Goal: Transaction & Acquisition: Purchase product/service

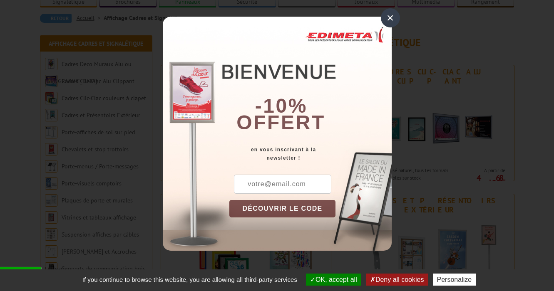
scroll to position [94, 0]
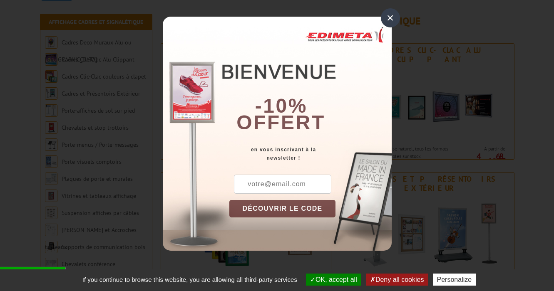
click at [389, 22] on div "×" at bounding box center [390, 17] width 19 height 19
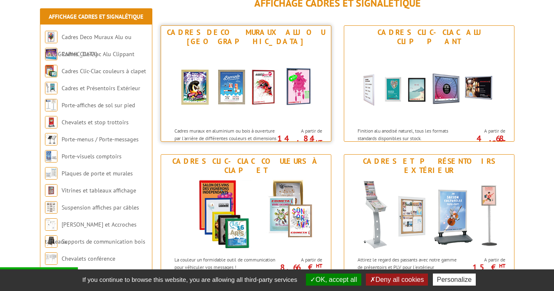
scroll to position [132, 0]
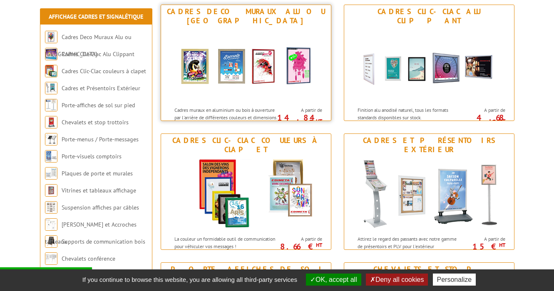
click at [266, 57] on img at bounding box center [246, 64] width 154 height 75
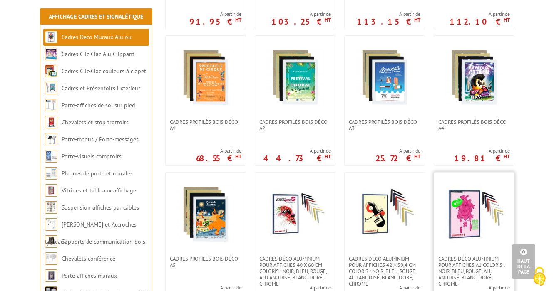
scroll to position [447, 0]
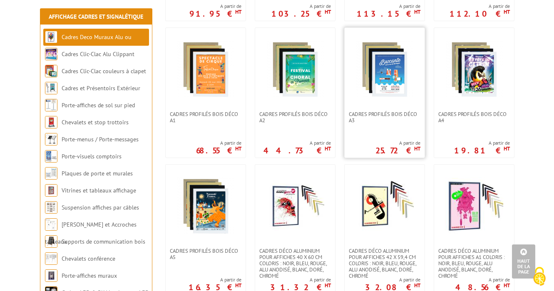
click at [381, 73] on img at bounding box center [385, 69] width 58 height 58
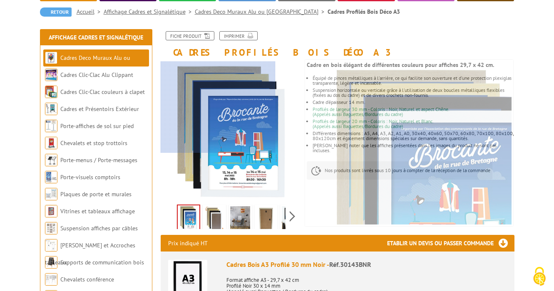
scroll to position [97, 0]
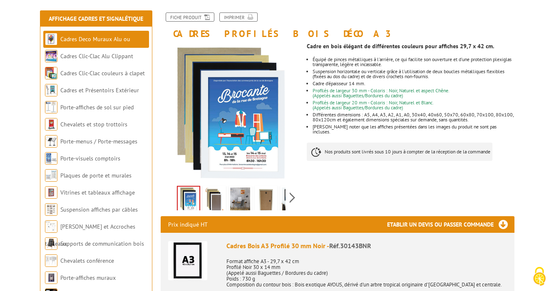
click at [213, 200] on img at bounding box center [214, 201] width 20 height 26
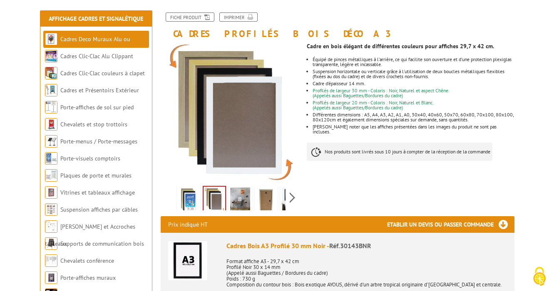
click at [237, 198] on img at bounding box center [240, 201] width 20 height 26
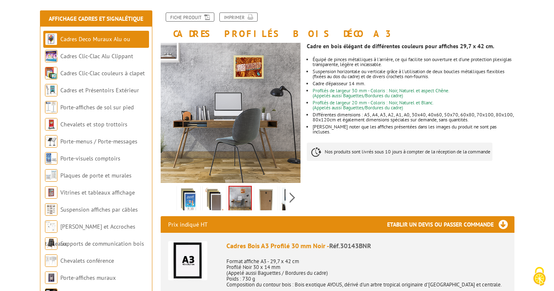
click at [260, 196] on img at bounding box center [266, 201] width 20 height 26
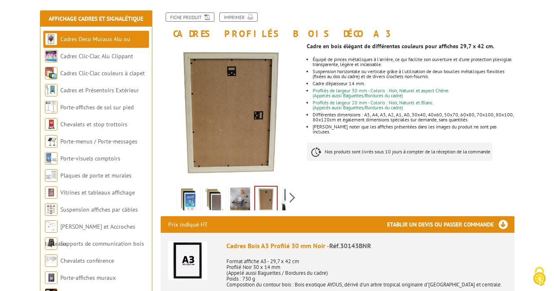
click at [232, 197] on img at bounding box center [240, 201] width 20 height 26
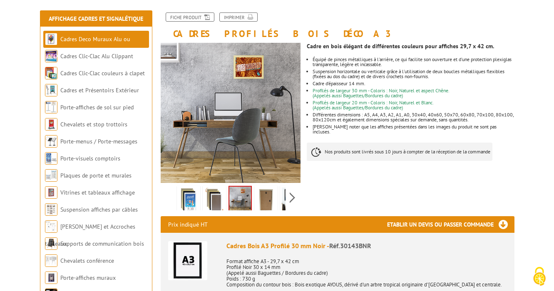
click at [269, 195] on img at bounding box center [266, 201] width 20 height 26
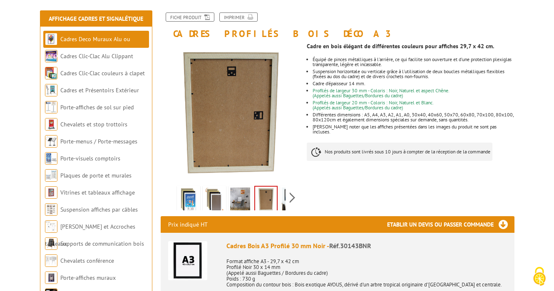
click at [295, 202] on div "Previous Next" at bounding box center [231, 197] width 140 height 29
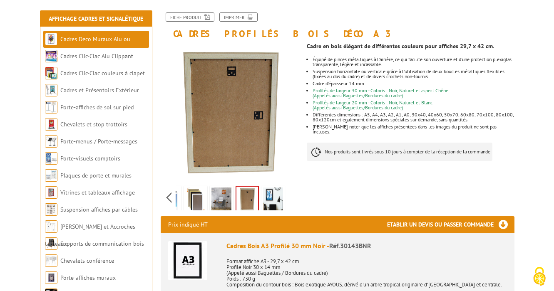
click at [265, 199] on img at bounding box center [273, 201] width 20 height 26
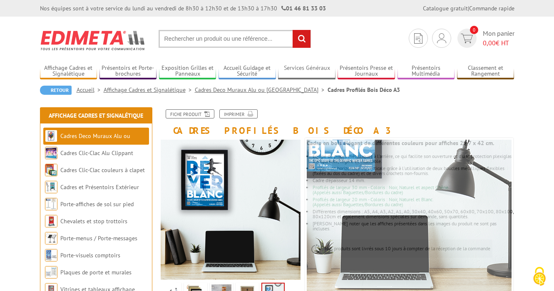
scroll to position [0, 0]
